Goal: Check status: Check status

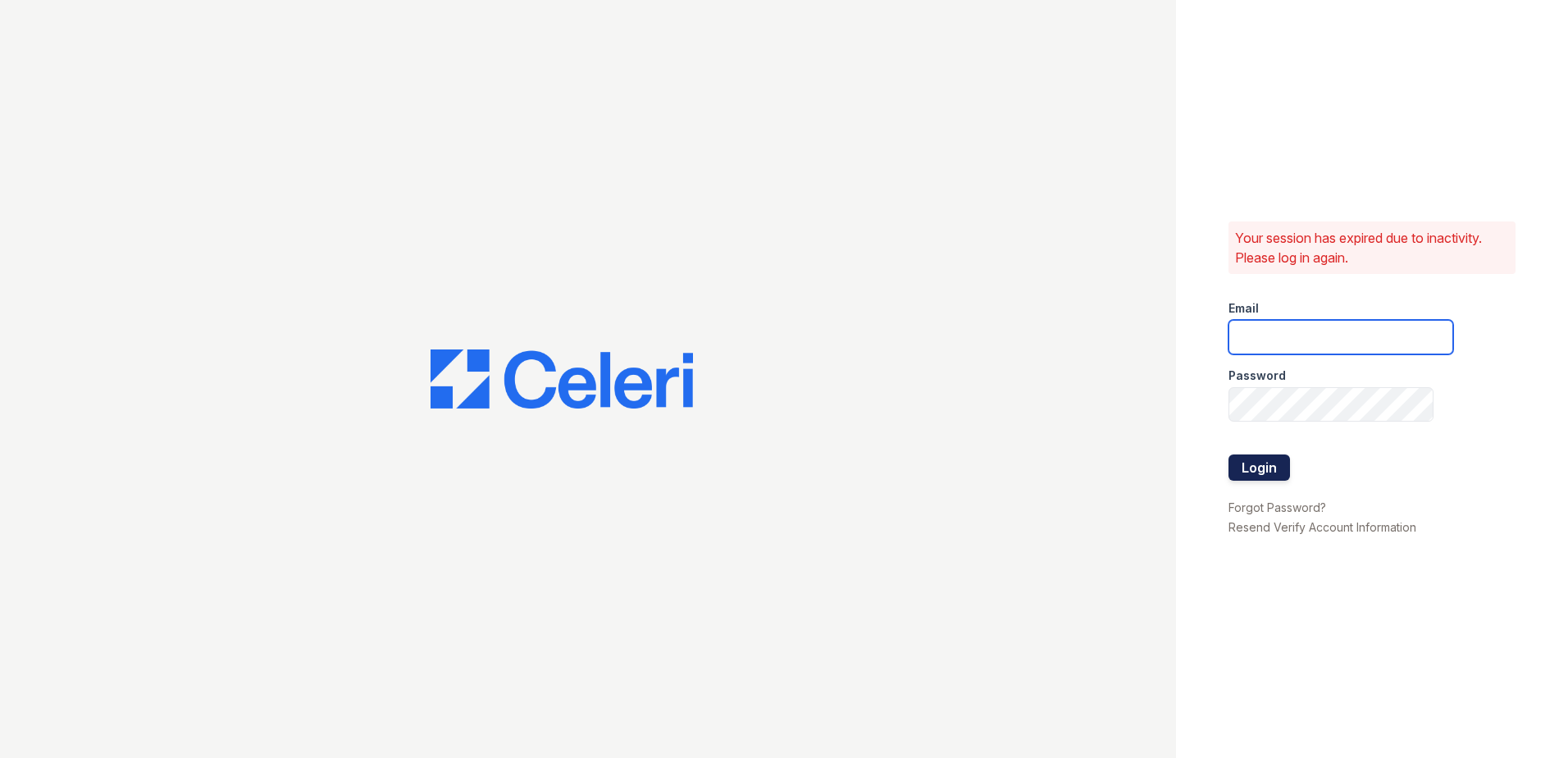
type input "[EMAIL_ADDRESS][DOMAIN_NAME]"
click at [1265, 472] on button "Login" at bounding box center [1259, 468] width 61 height 26
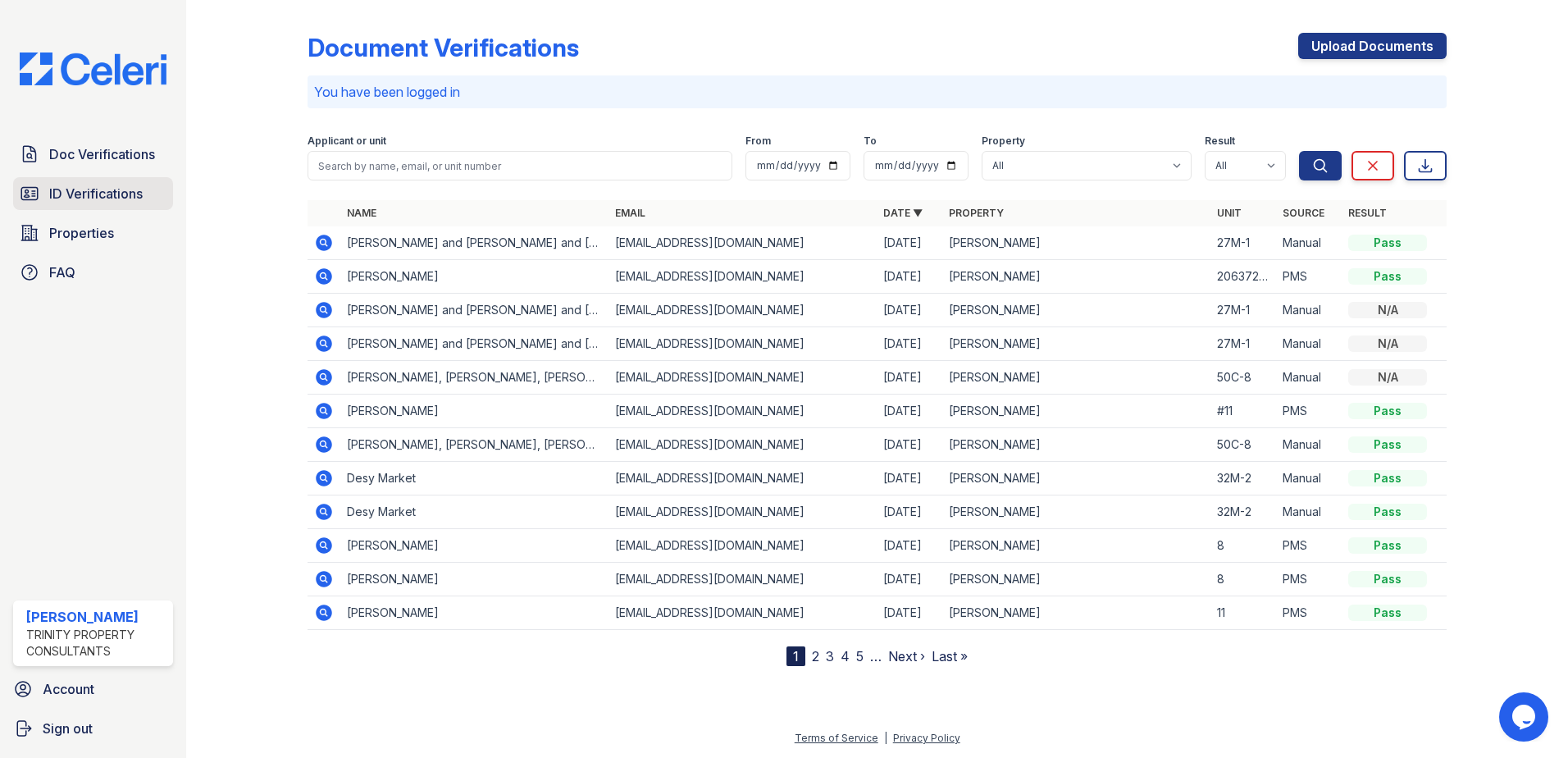
click at [50, 184] on span "ID Verifications" at bounding box center [95, 193] width 93 height 20
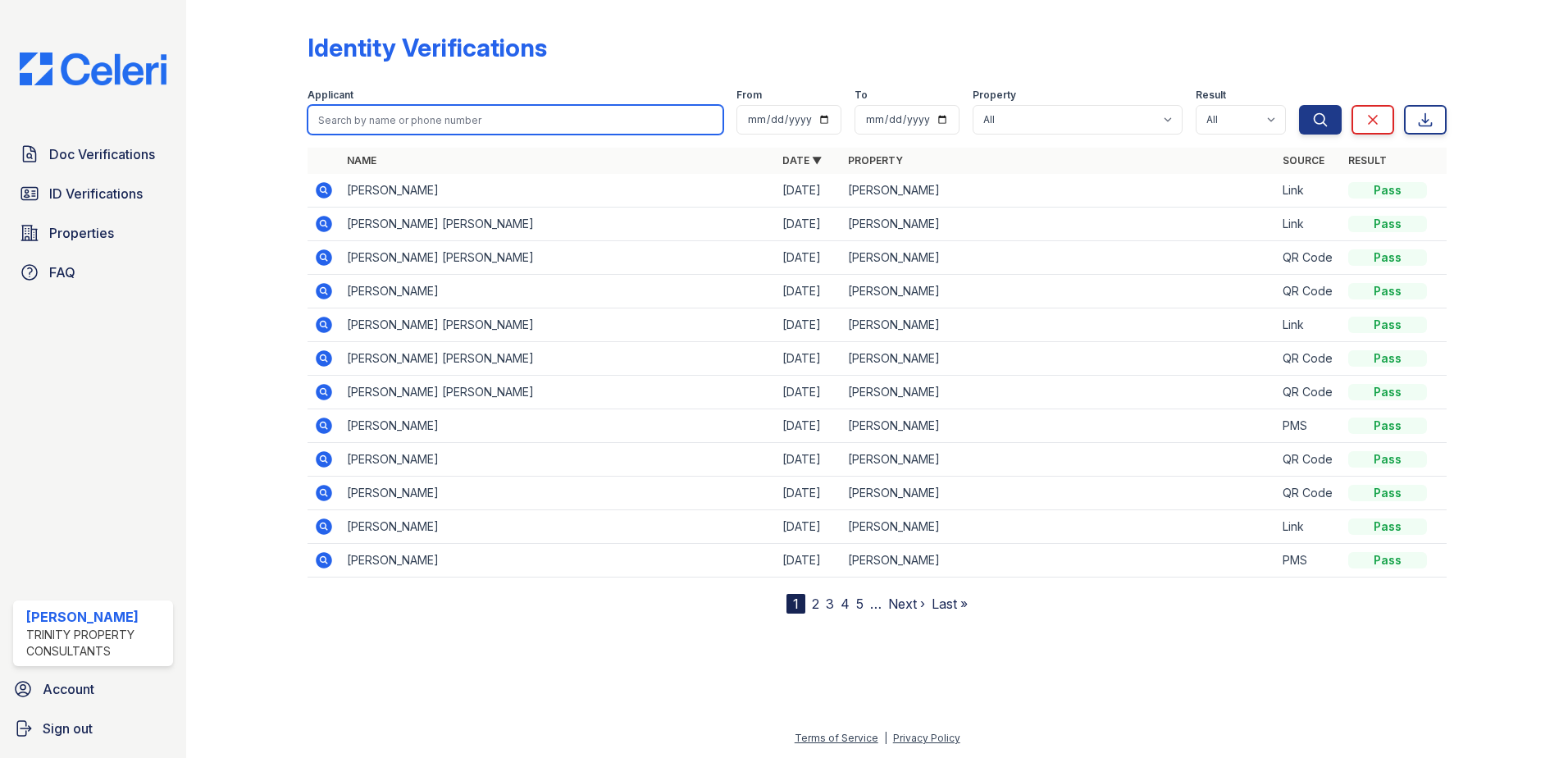
click at [413, 119] on input "search" at bounding box center [515, 119] width 416 height 29
type input "brittany"
click at [1299, 105] on button "Search" at bounding box center [1320, 119] width 42 height 29
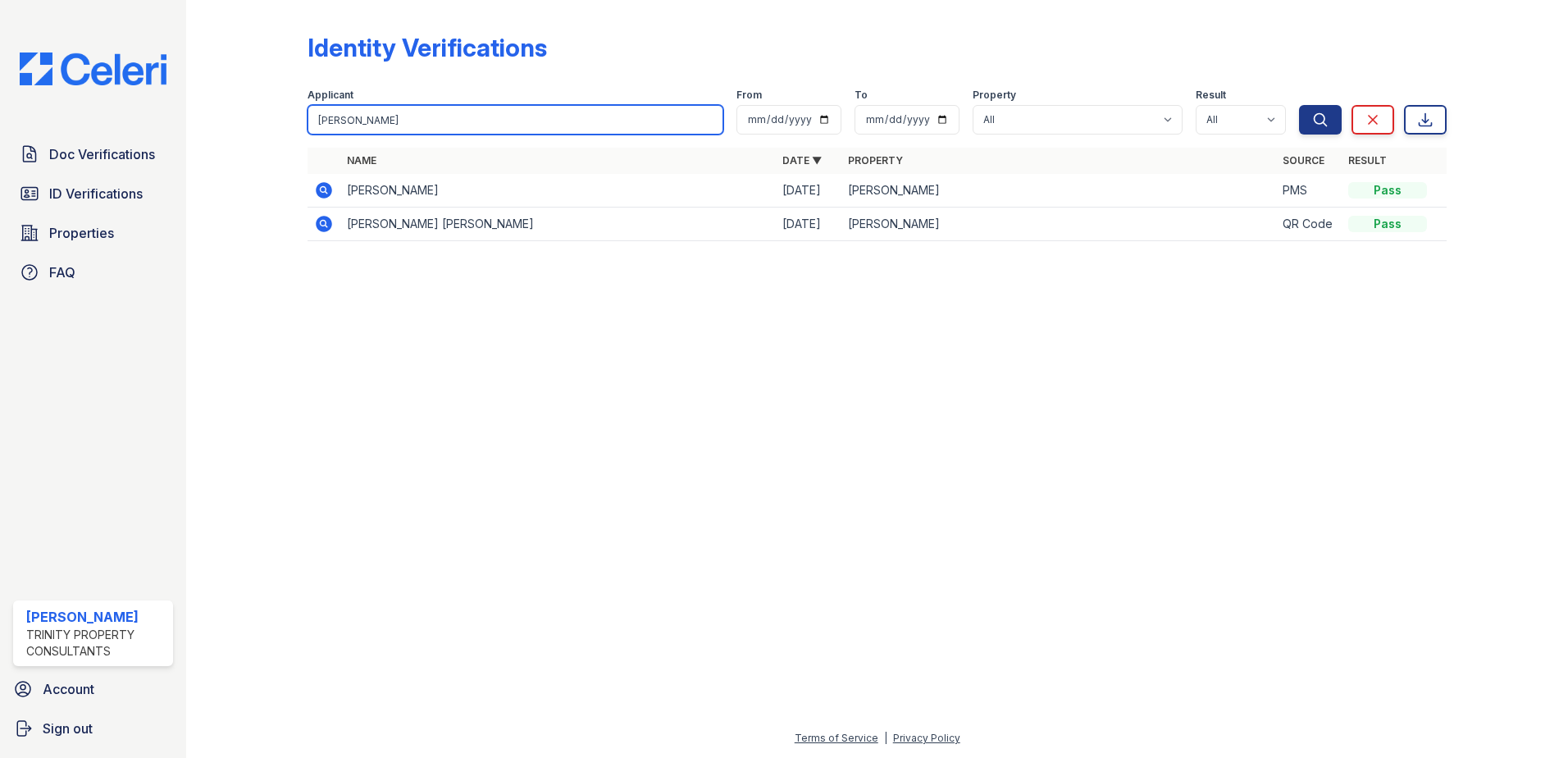
drag, startPoint x: 375, startPoint y: 126, endPoint x: 280, endPoint y: 120, distance: 95.2
click at [280, 120] on div "Identity Verifications Filter Applicant brittany From To Property All ReNew Wal…" at bounding box center [877, 141] width 1329 height 284
type input "nathalia"
click at [1299, 105] on button "Search" at bounding box center [1320, 119] width 42 height 29
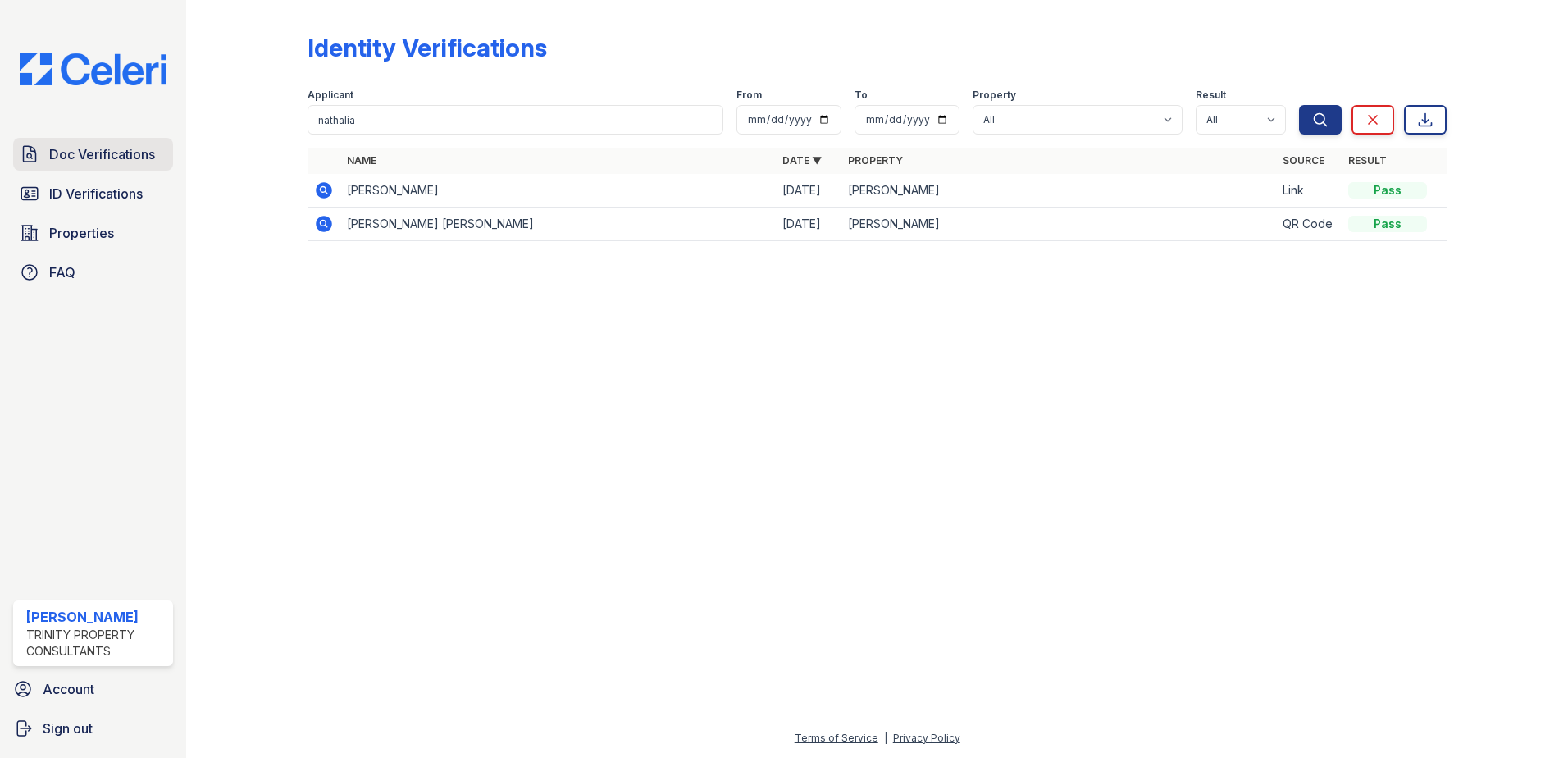
click at [71, 153] on span "Doc Verifications" at bounding box center [102, 154] width 106 height 20
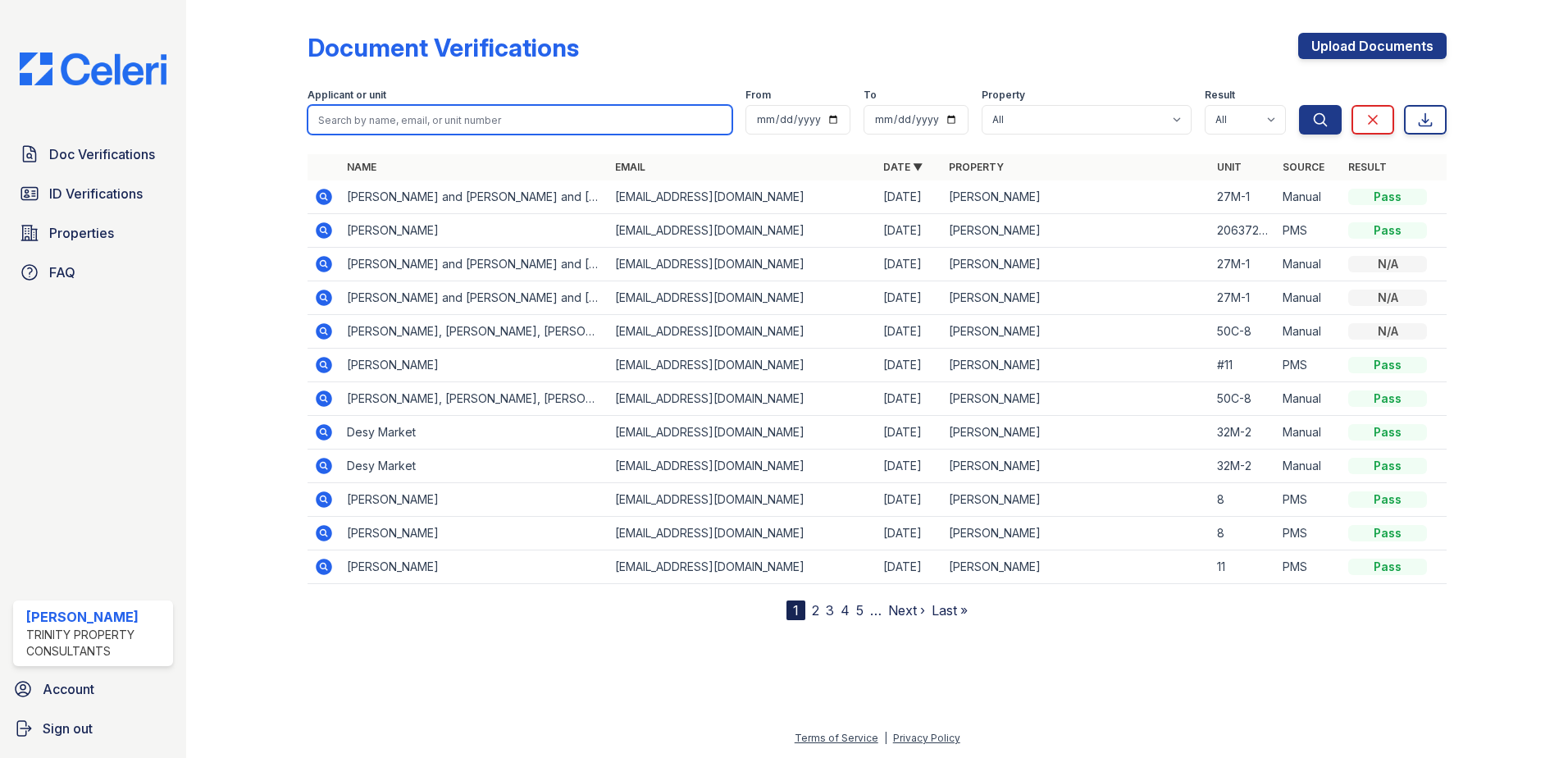
click at [366, 117] on input "search" at bounding box center [520, 119] width 424 height 29
click at [319, 196] on icon at bounding box center [323, 196] width 16 height 16
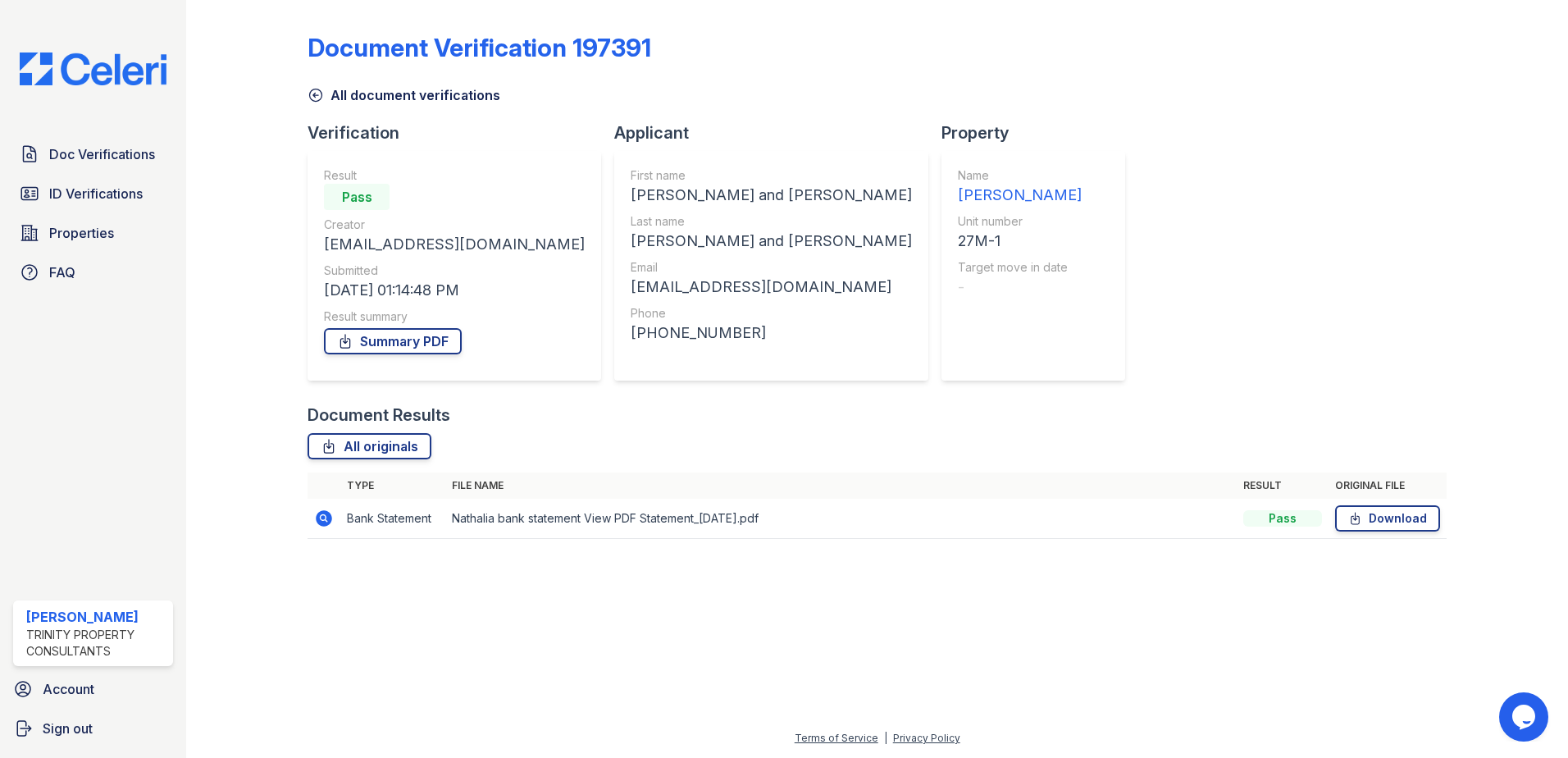
click at [322, 95] on icon at bounding box center [315, 94] width 16 height 16
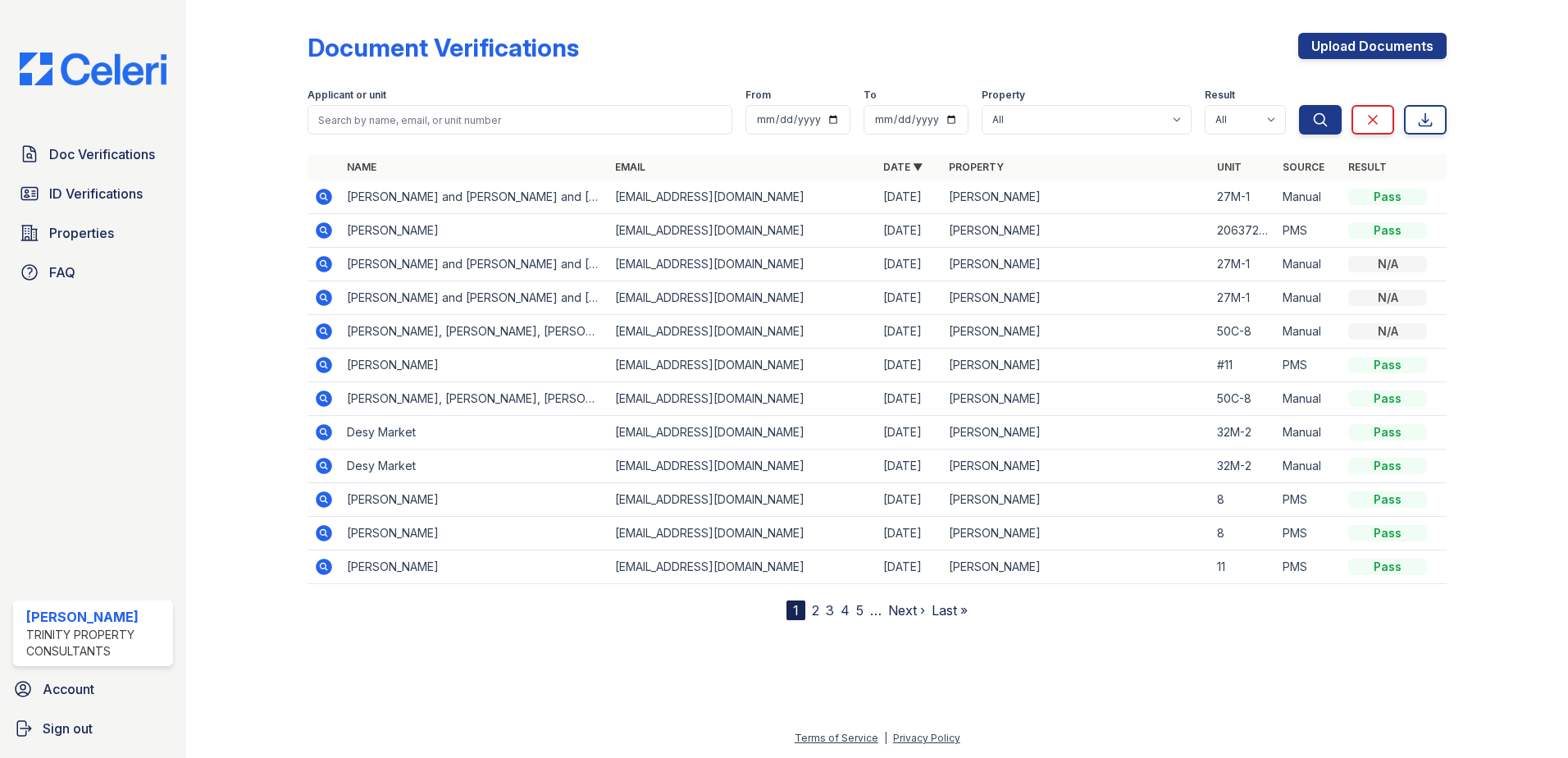
click at [322, 261] on icon at bounding box center [323, 264] width 20 height 20
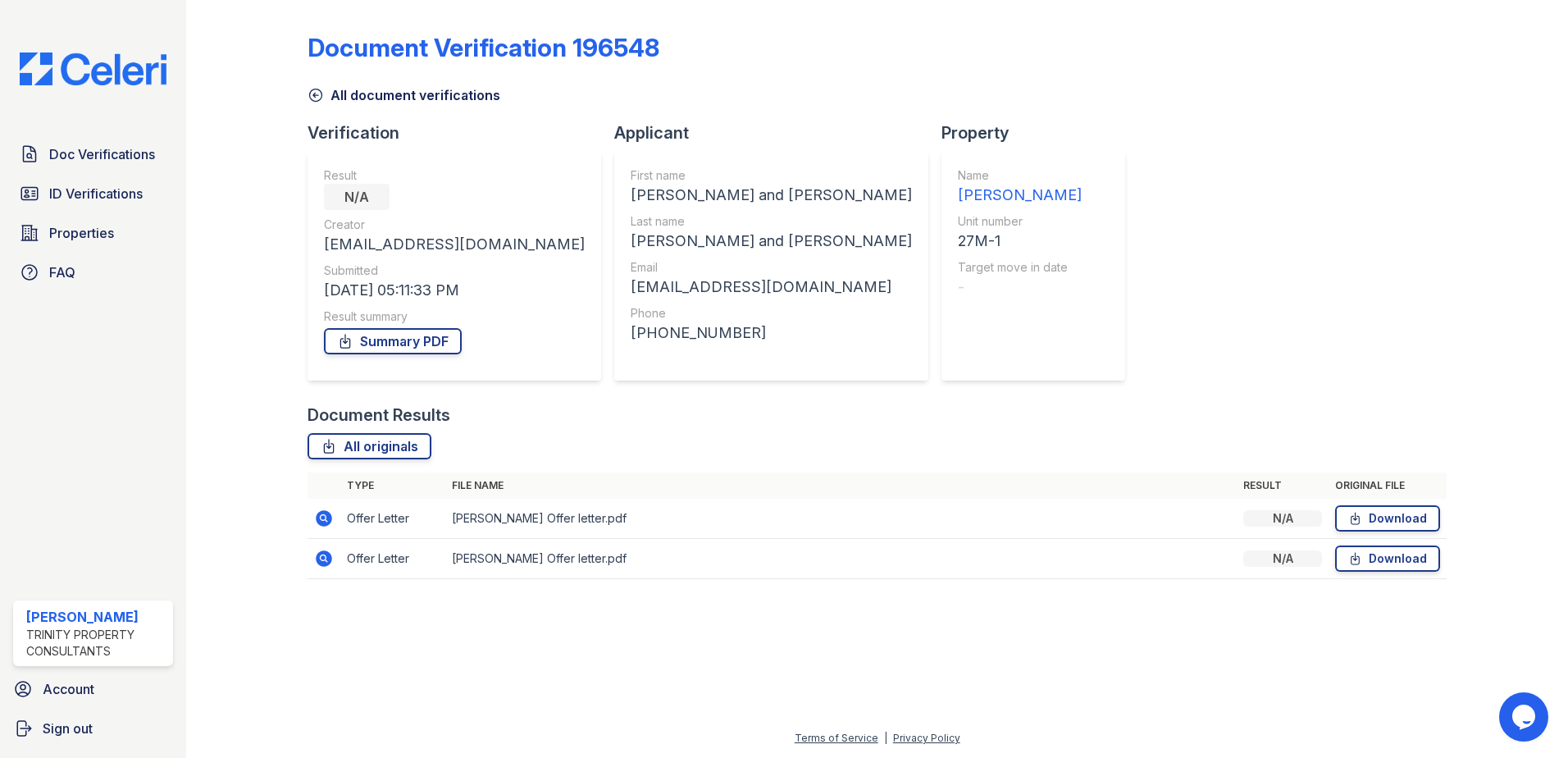
click at [320, 91] on icon at bounding box center [316, 95] width 12 height 12
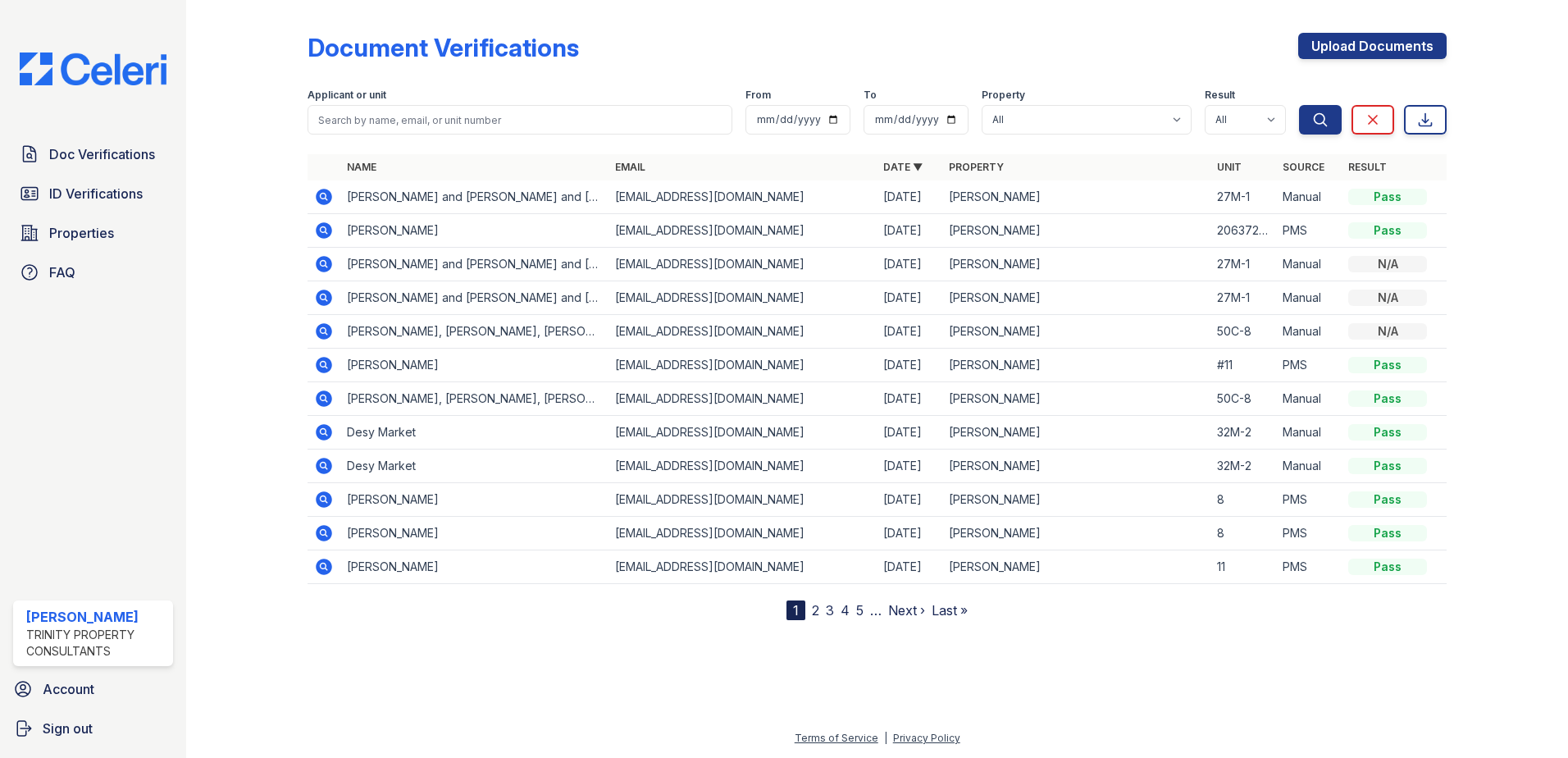
click at [324, 265] on icon at bounding box center [323, 264] width 20 height 20
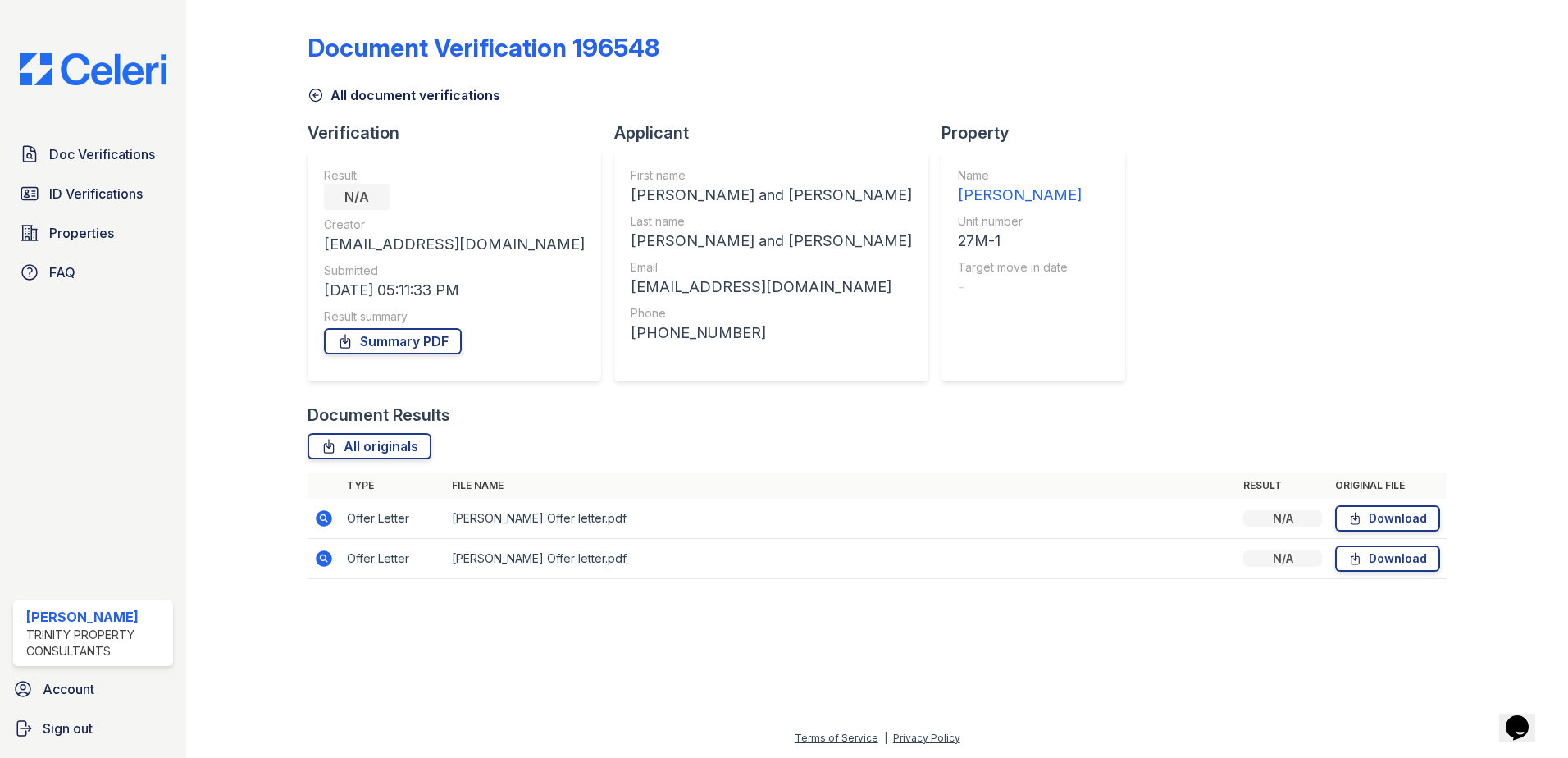
click at [324, 519] on icon at bounding box center [322, 517] width 4 height 4
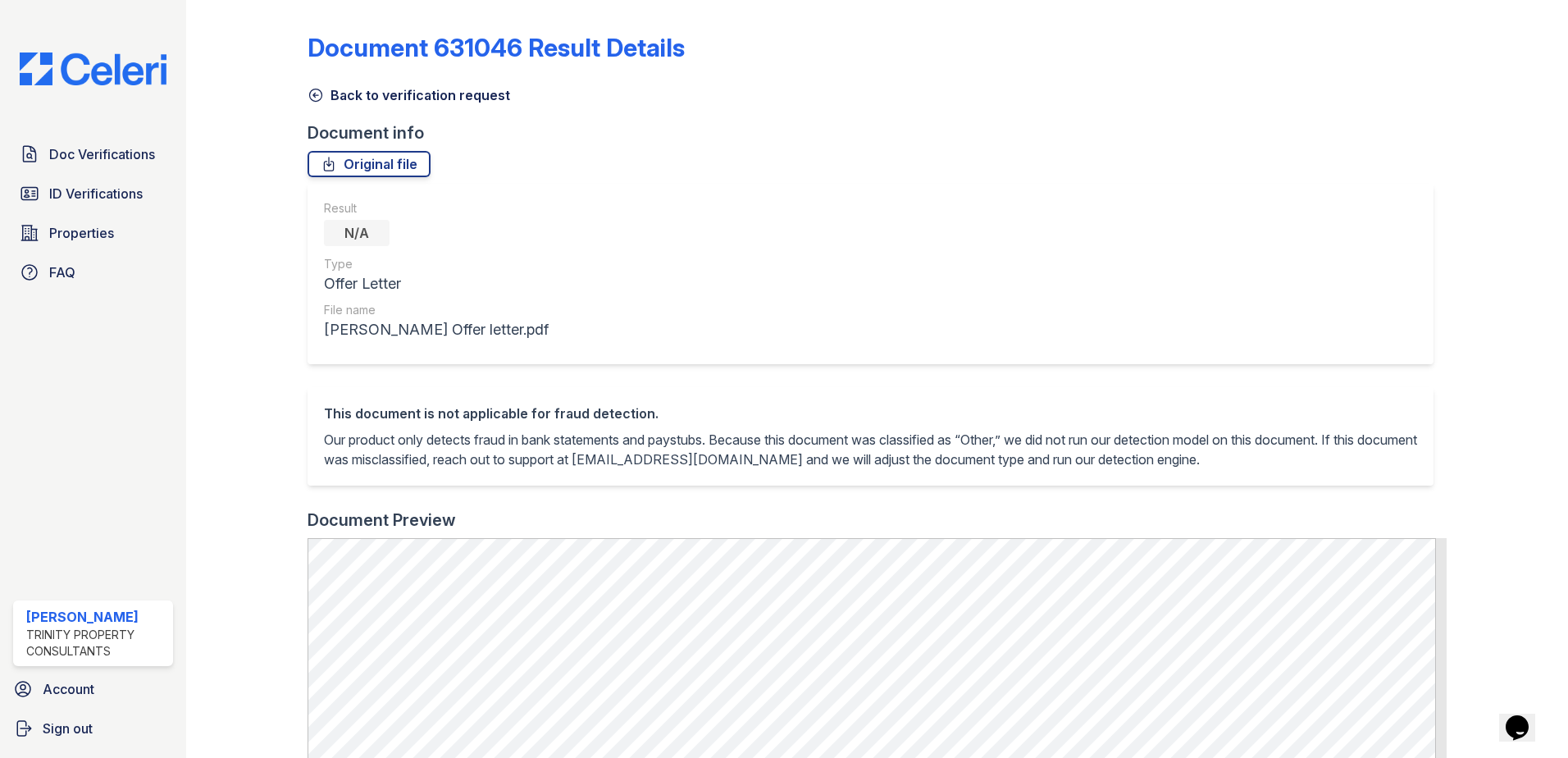
click at [316, 90] on icon at bounding box center [316, 95] width 12 height 12
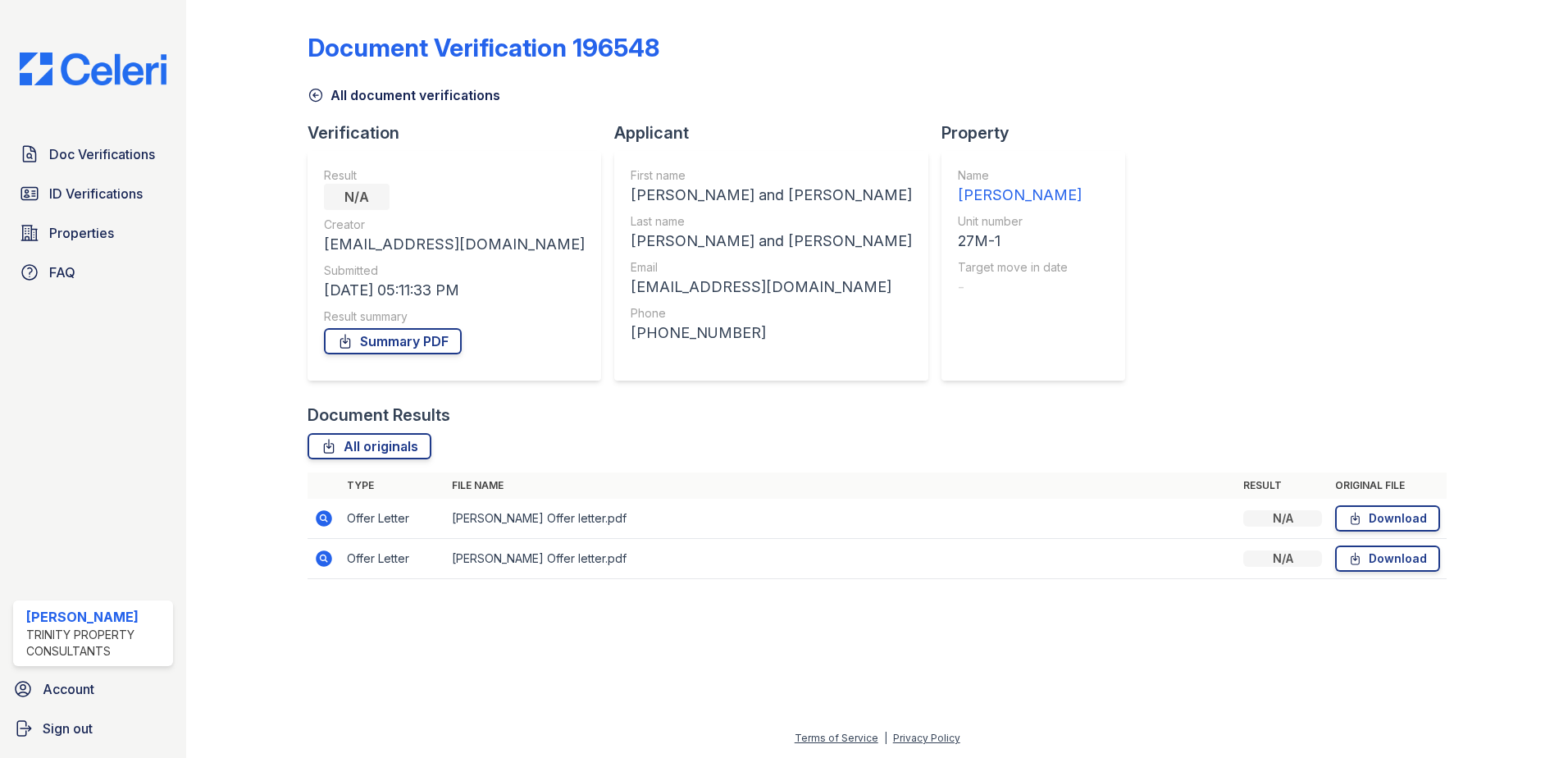
click at [325, 563] on icon at bounding box center [323, 558] width 16 height 16
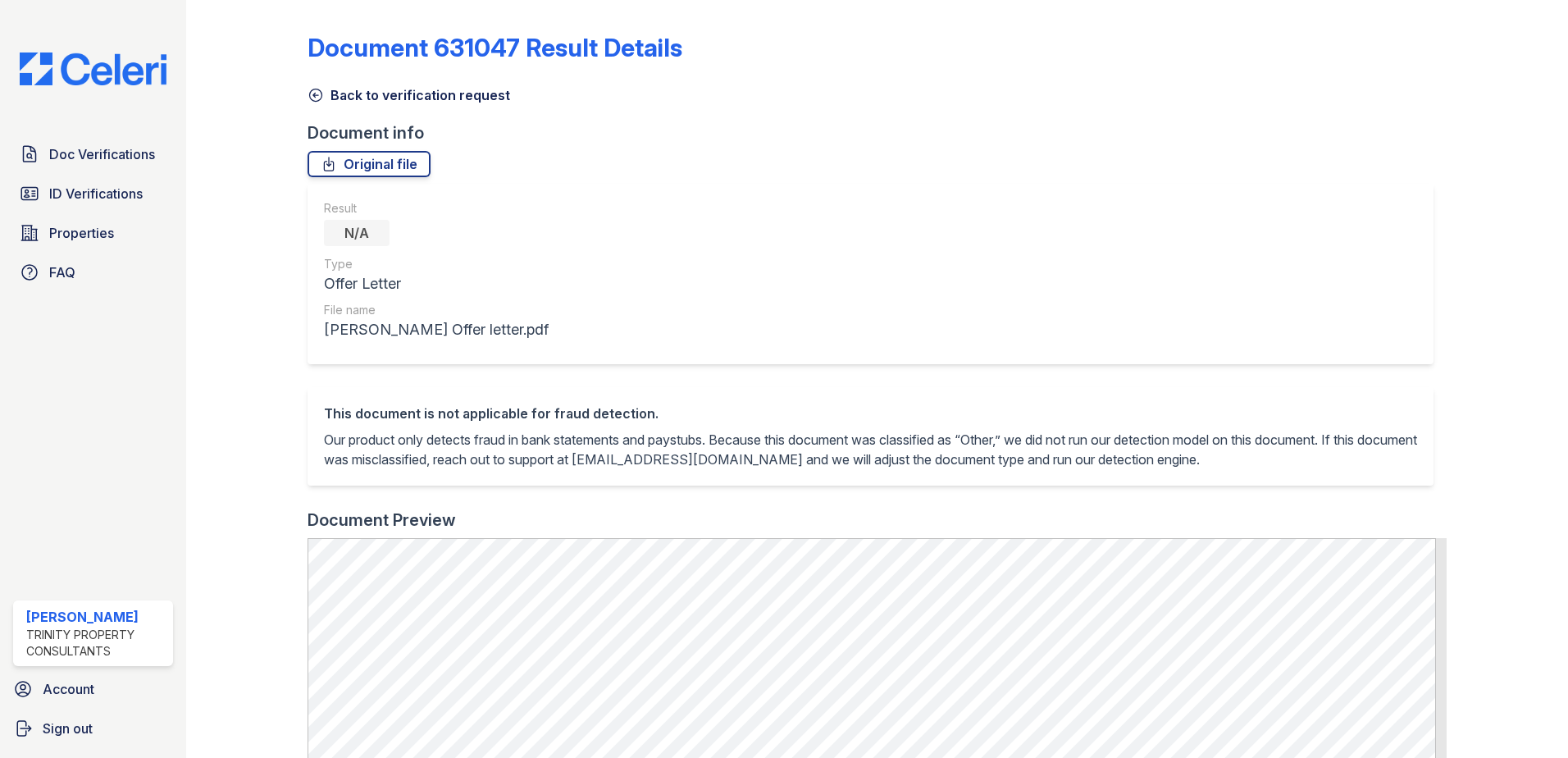
click at [315, 100] on icon at bounding box center [315, 94] width 16 height 16
